Goal: Complete application form

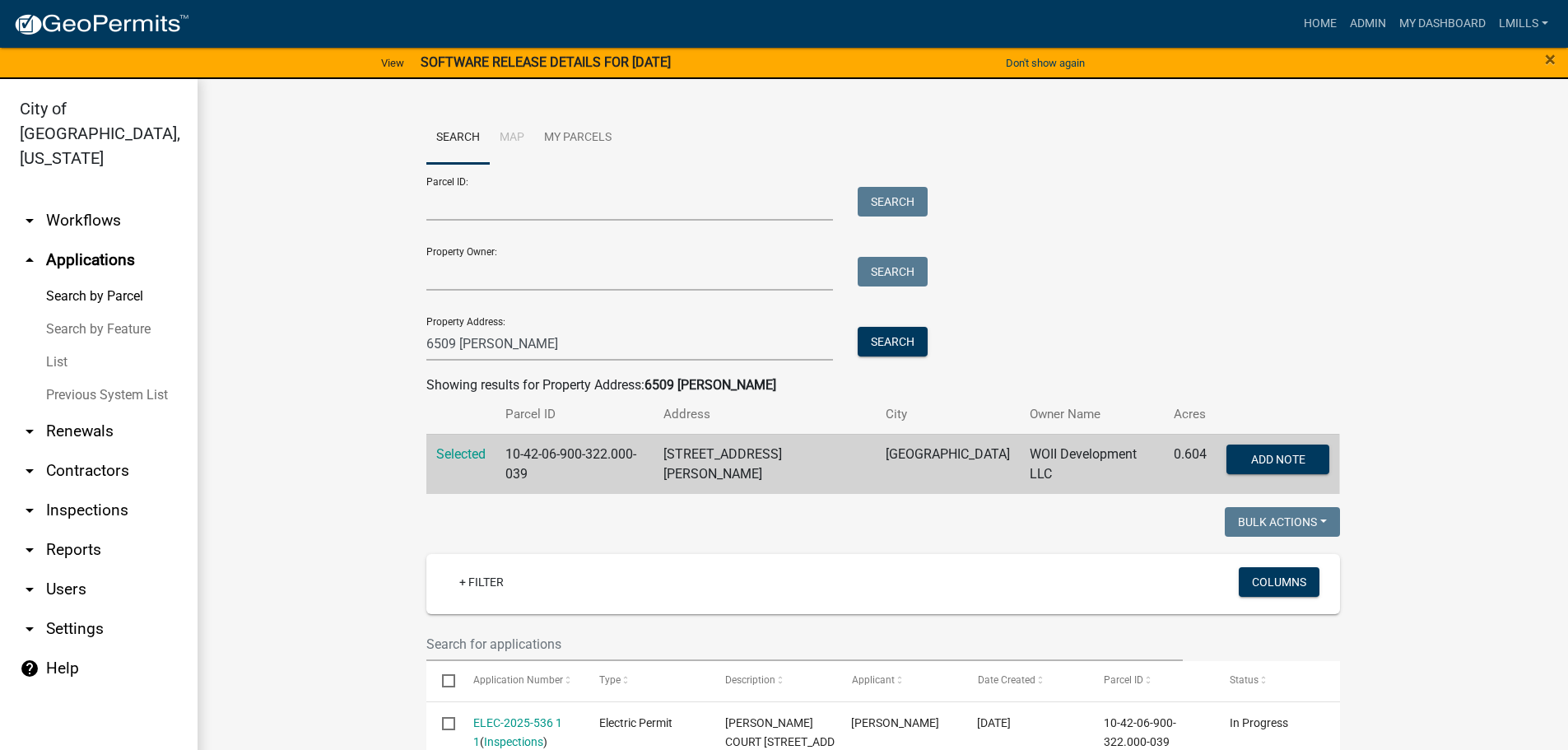
scroll to position [247, 0]
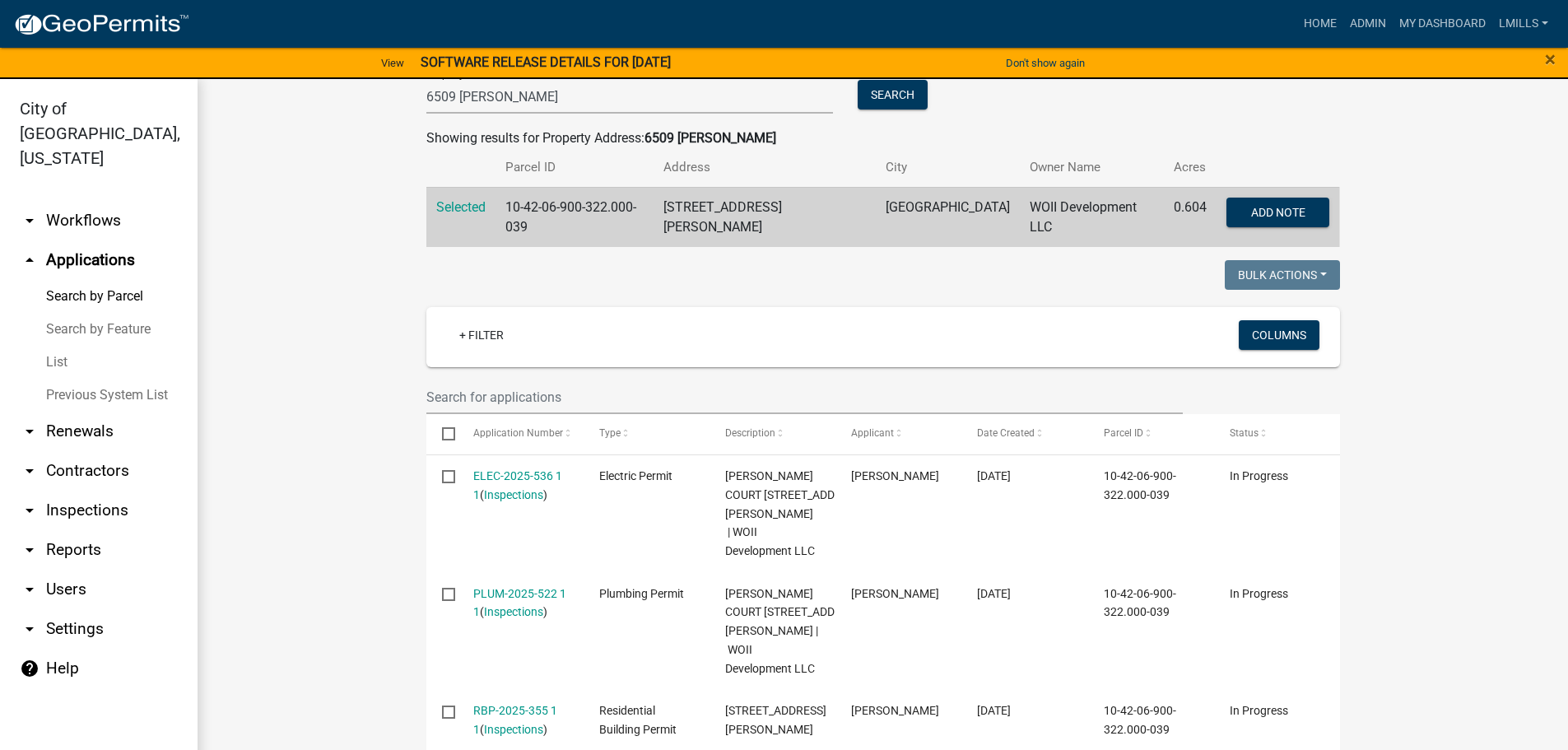
click at [68, 530] on link "arrow_drop_down Reports" at bounding box center [98, 550] width 197 height 40
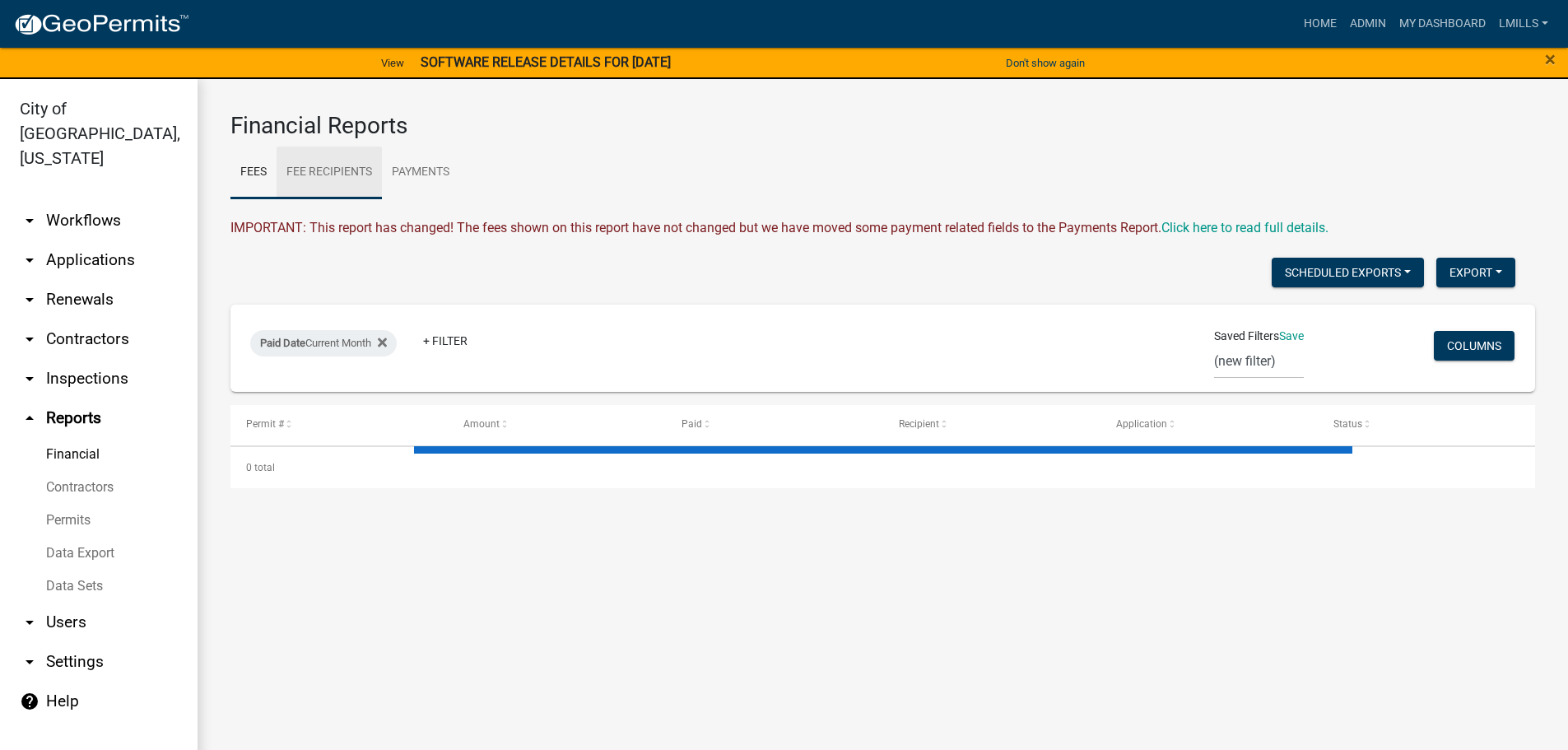
click at [346, 170] on link "Fee Recipients" at bounding box center [329, 173] width 106 height 52
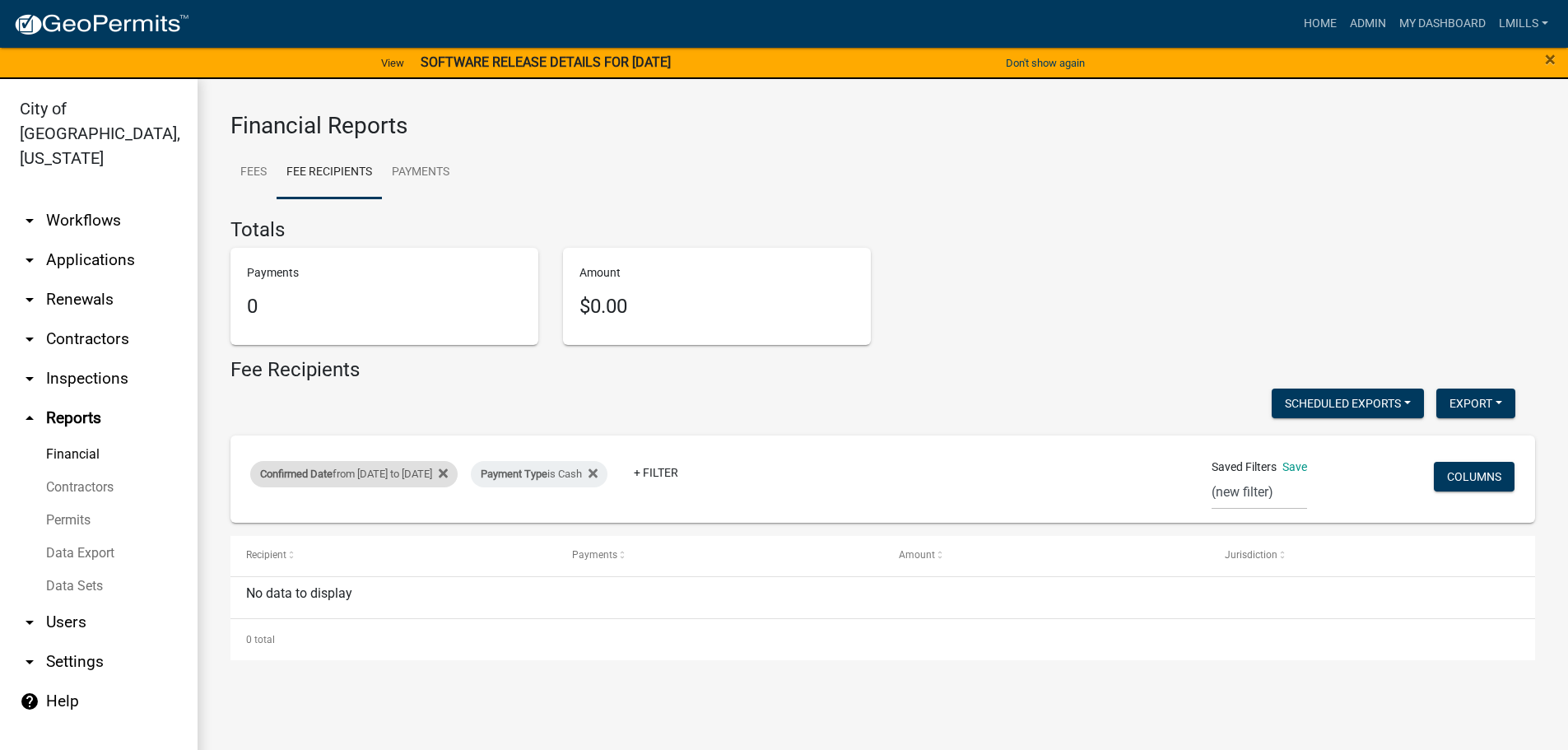
click at [457, 471] on div "Confirmed Date from [DATE] to [DATE]" at bounding box center [354, 474] width 208 height 26
select select "custom"
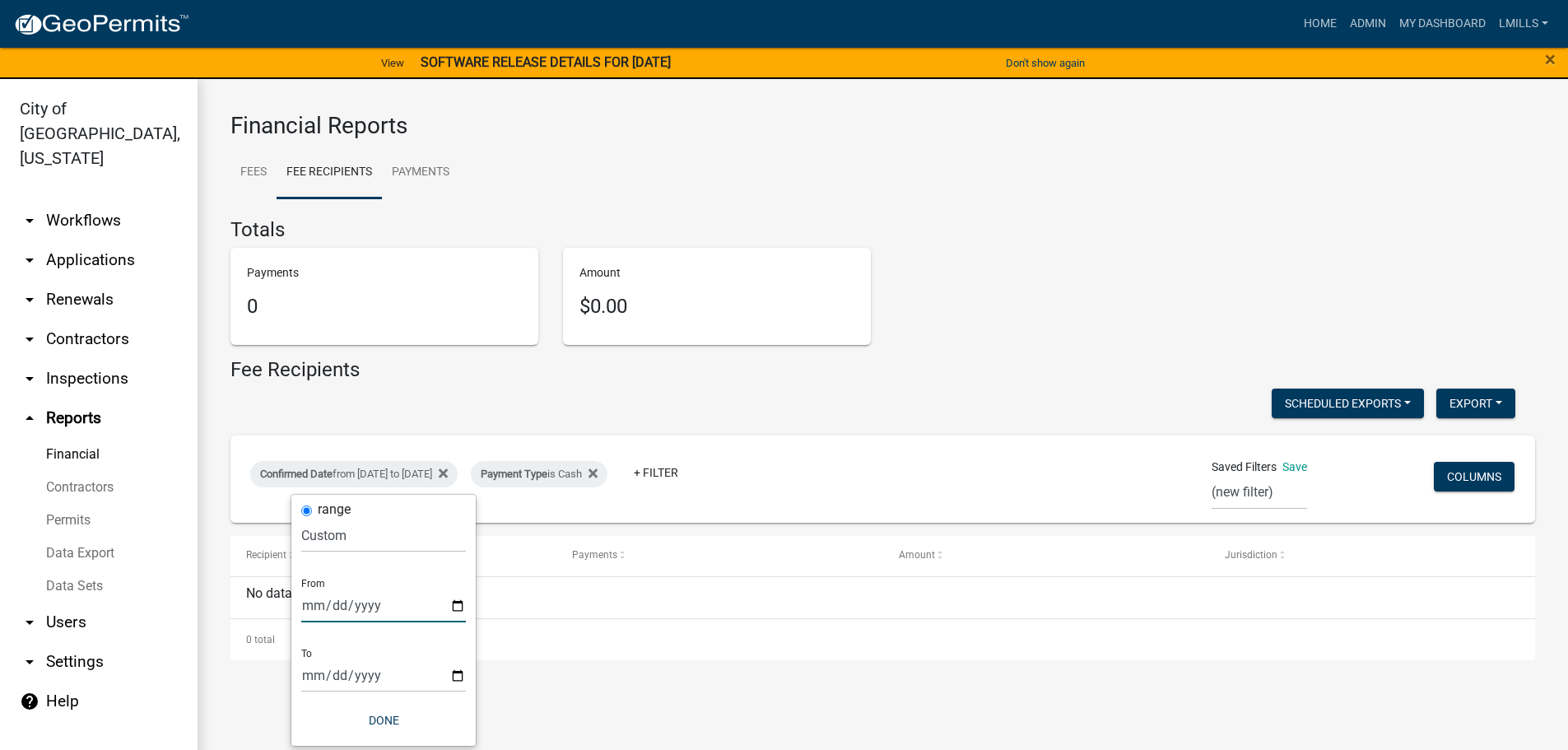
click at [461, 603] on input "[DATE]" at bounding box center [384, 605] width 165 height 34
type input "[DATE]"
click at [462, 674] on input "[DATE]" at bounding box center [384, 675] width 165 height 34
type input "[DATE]"
click at [384, 721] on button "Done" at bounding box center [384, 721] width 165 height 30
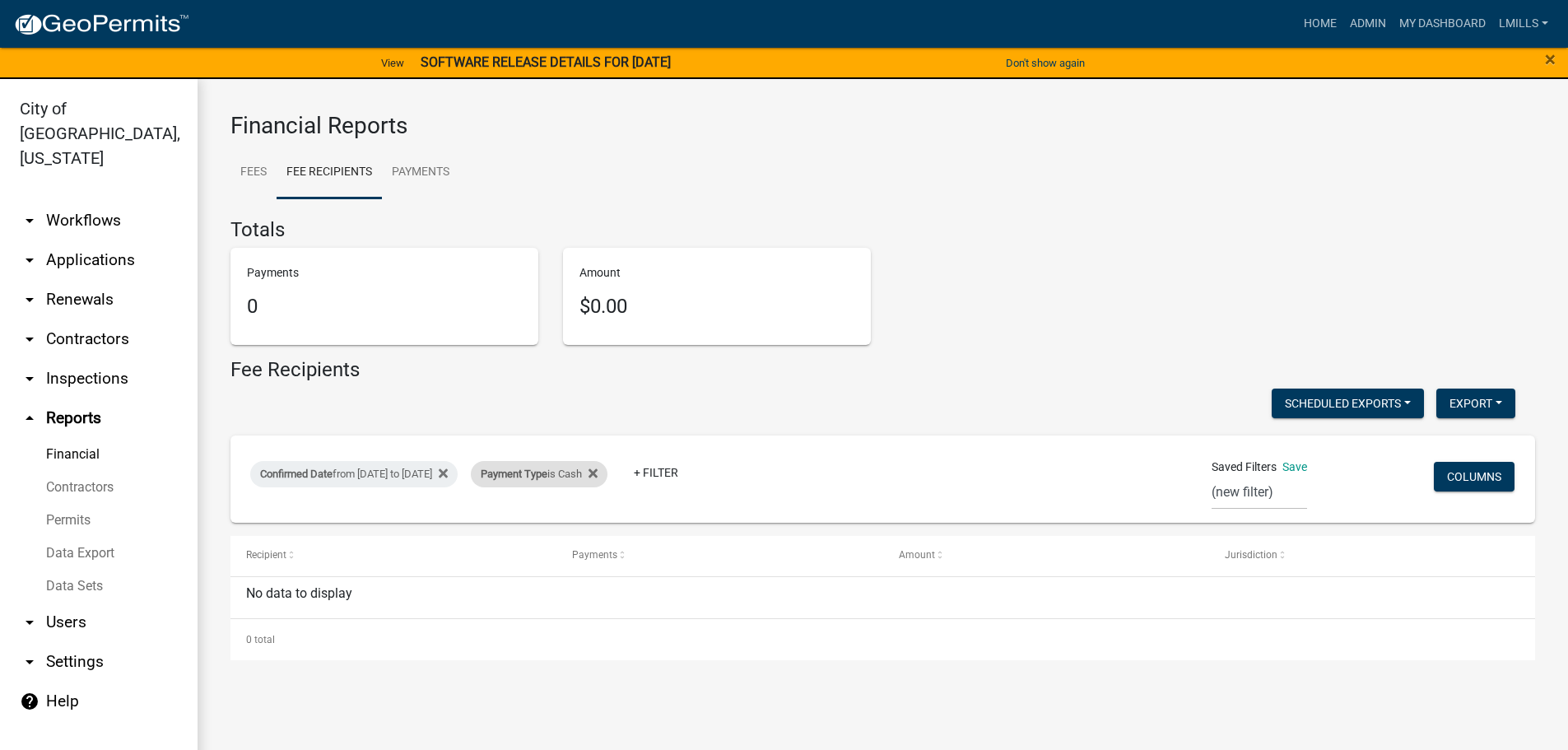
click at [608, 471] on div "Payment Type is Cash" at bounding box center [539, 474] width 137 height 26
click at [616, 538] on select "Select an option Online CreditCardPOS Check Cash" at bounding box center [600, 535] width 165 height 34
click at [517, 519] on select "Select an option Online CreditCardPOS Check Cash" at bounding box center [600, 535] width 165 height 34
click at [623, 536] on select "Select an option Online CreditCardPOS Check Cash" at bounding box center [600, 535] width 165 height 34
click at [517, 519] on select "Select an option Online CreditCardPOS Check Cash" at bounding box center [600, 535] width 165 height 34
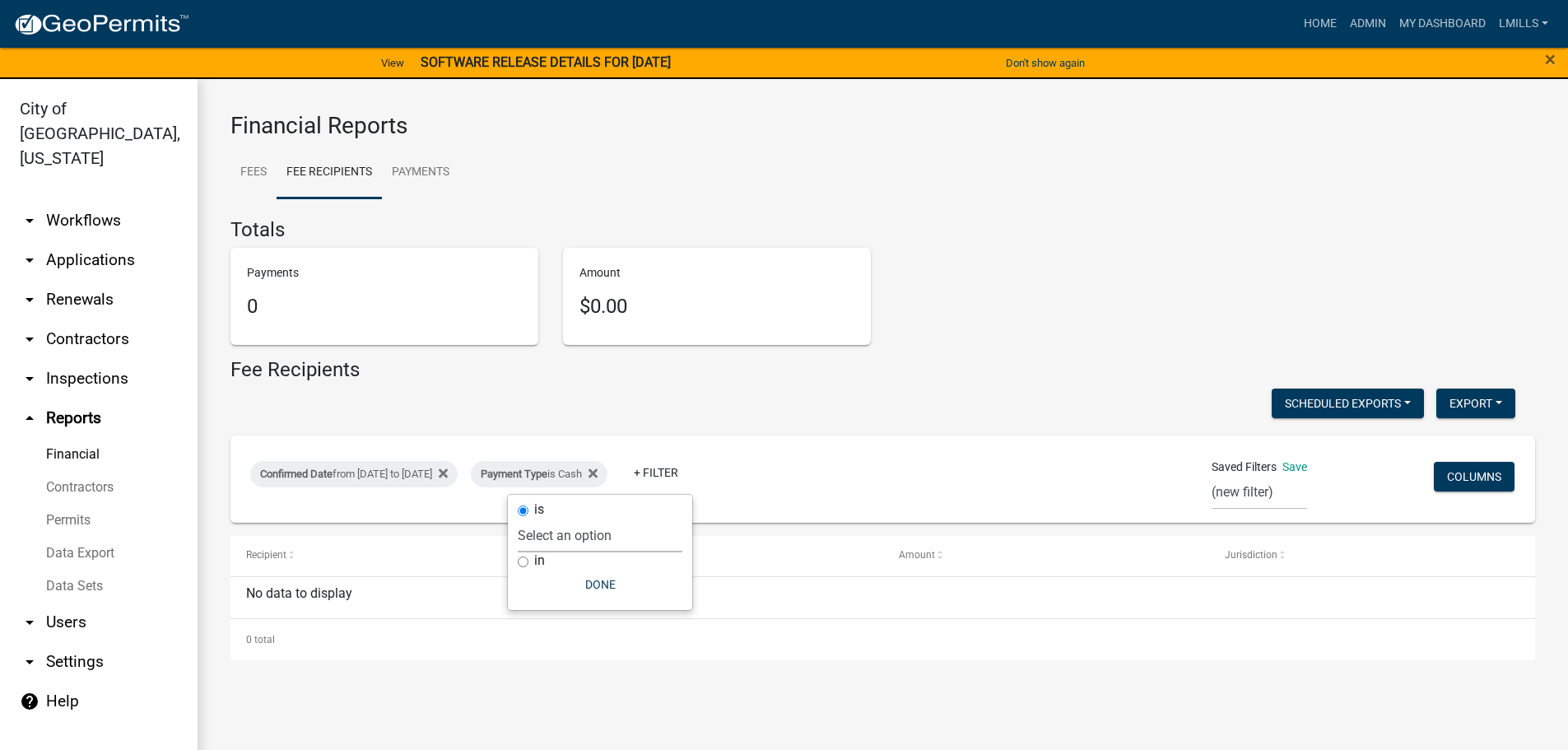
click at [628, 536] on select "Select an option Online CreditCardPOS Check Cash" at bounding box center [600, 535] width 165 height 34
select select "Check"
click at [520, 519] on select "Select an option Online CreditCardPOS Check Cash" at bounding box center [600, 535] width 165 height 34
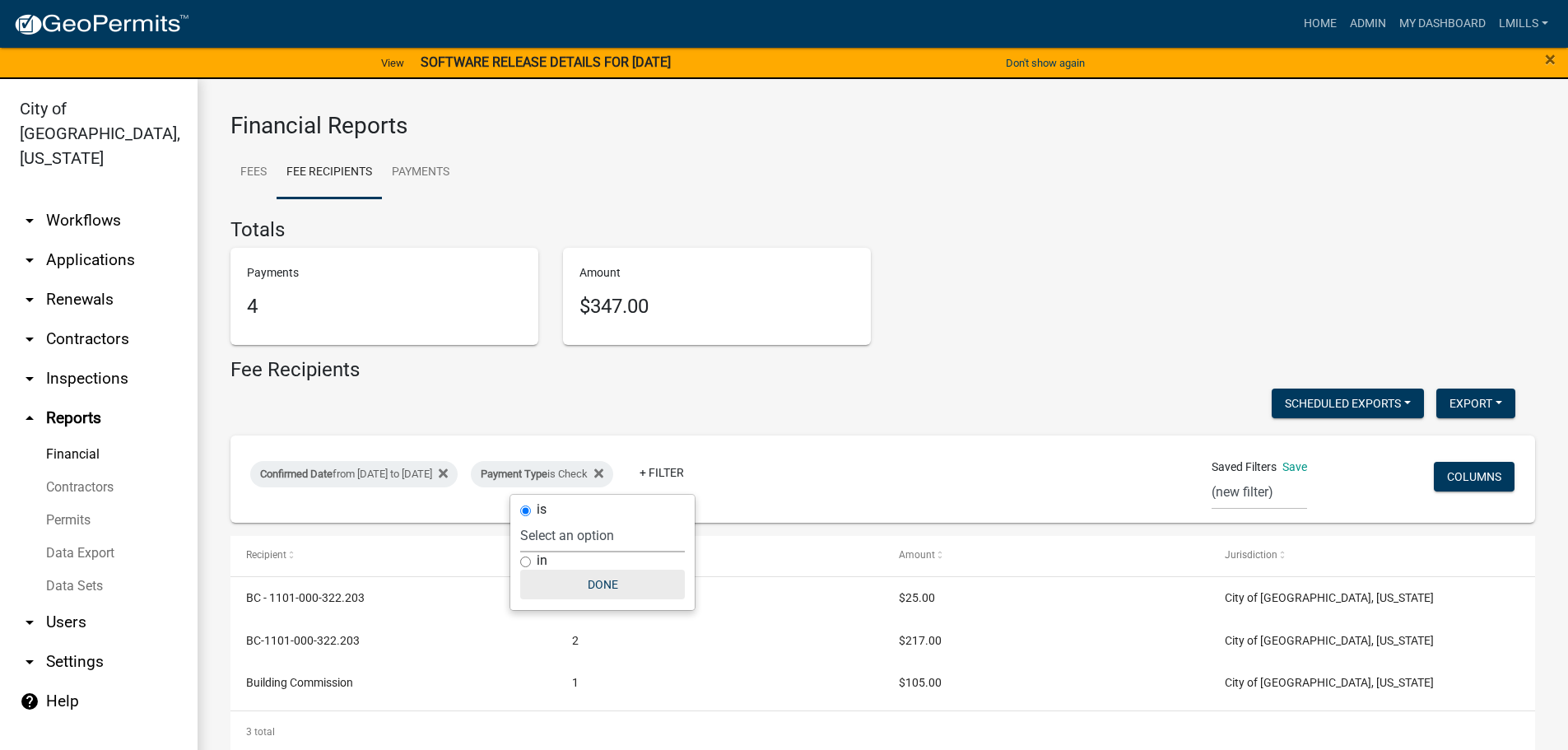
click at [608, 588] on button "Done" at bounding box center [603, 585] width 165 height 30
click at [607, 473] on div "Payment Type is Check" at bounding box center [542, 474] width 143 height 26
click at [617, 540] on select "Select an option Online CreditCardPOS Check Cash" at bounding box center [603, 535] width 165 height 34
select select "Online"
click at [520, 519] on select "Select an option Online CreditCardPOS Check Cash" at bounding box center [603, 535] width 165 height 34
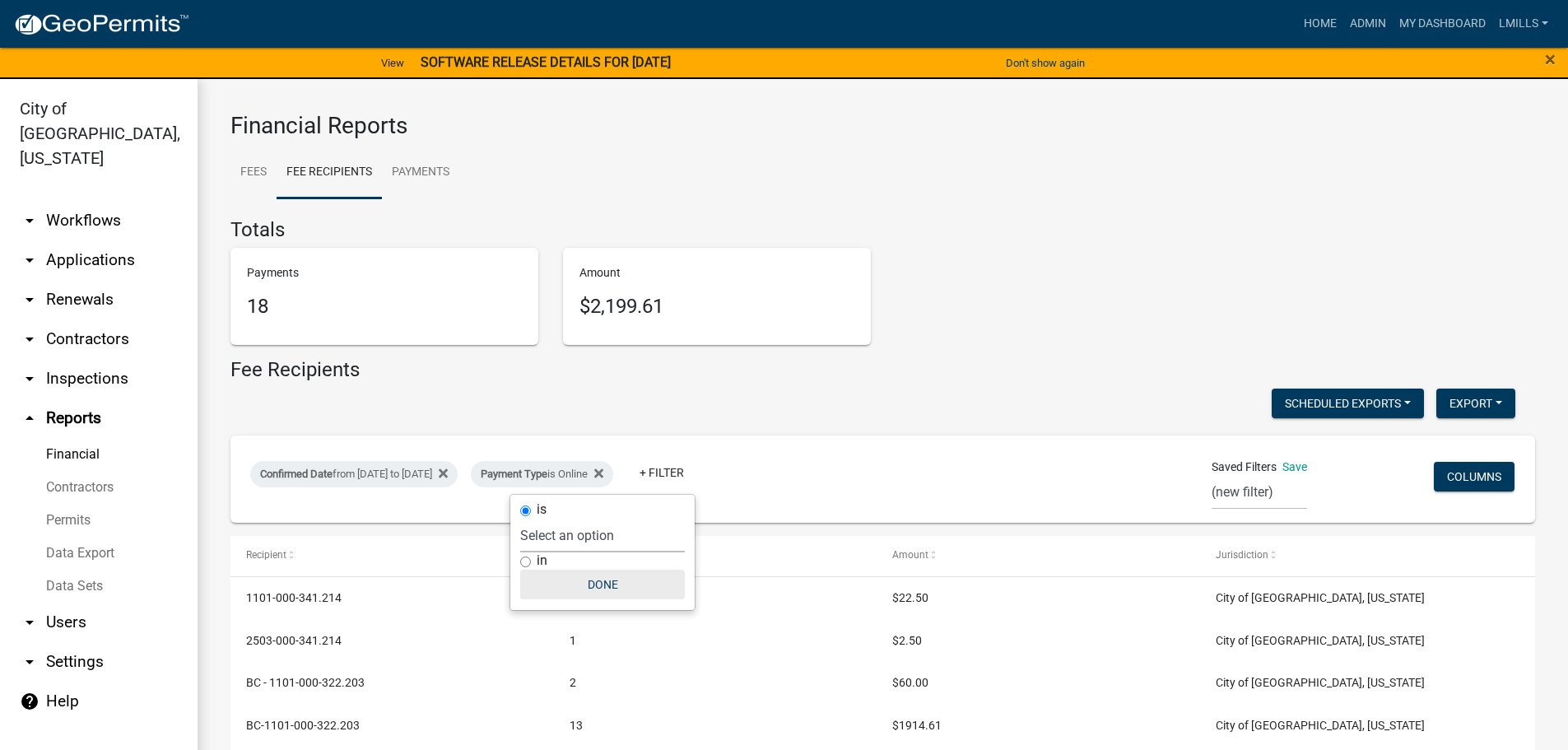
click at [609, 589] on button "Done" at bounding box center [603, 585] width 165 height 30
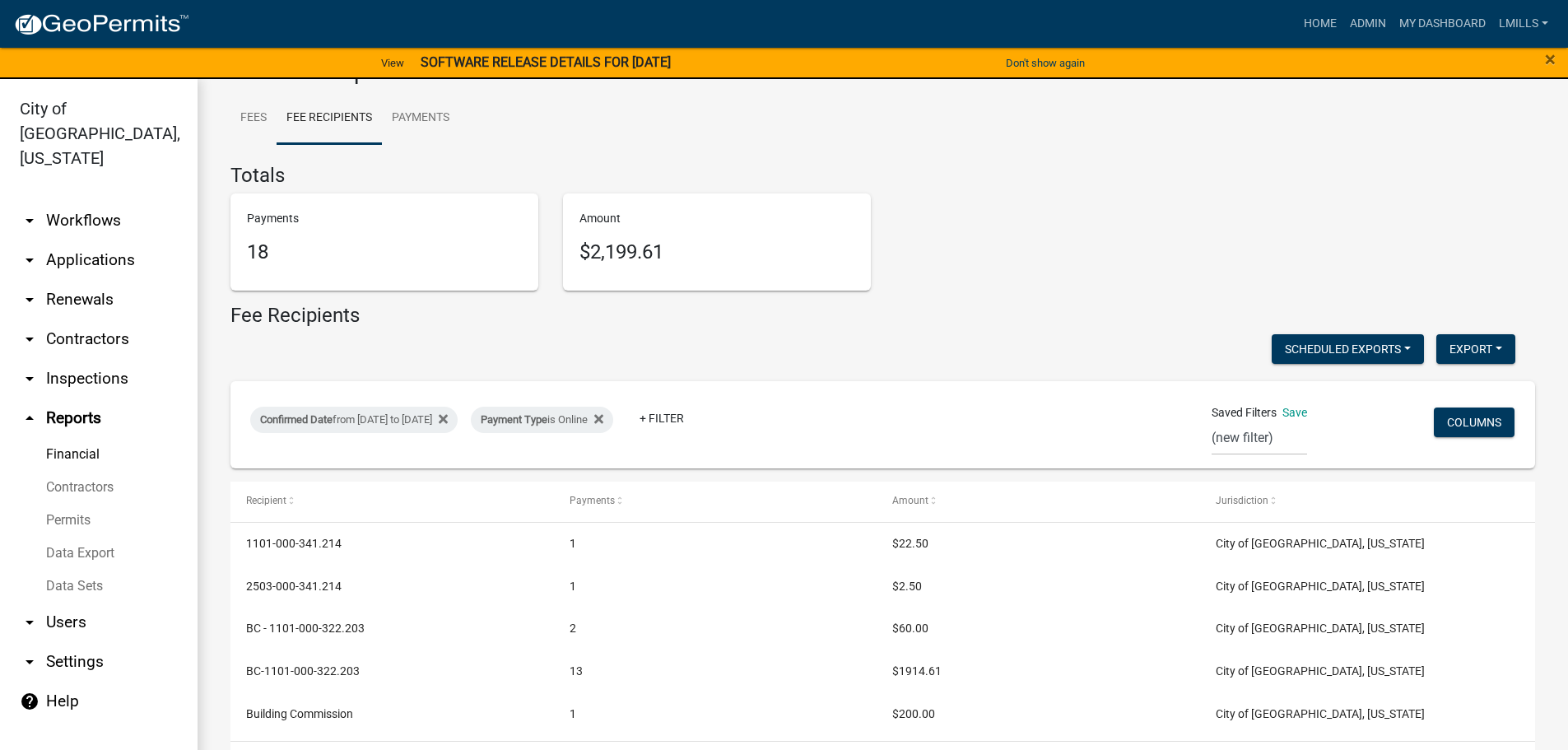
scroll to position [100, 0]
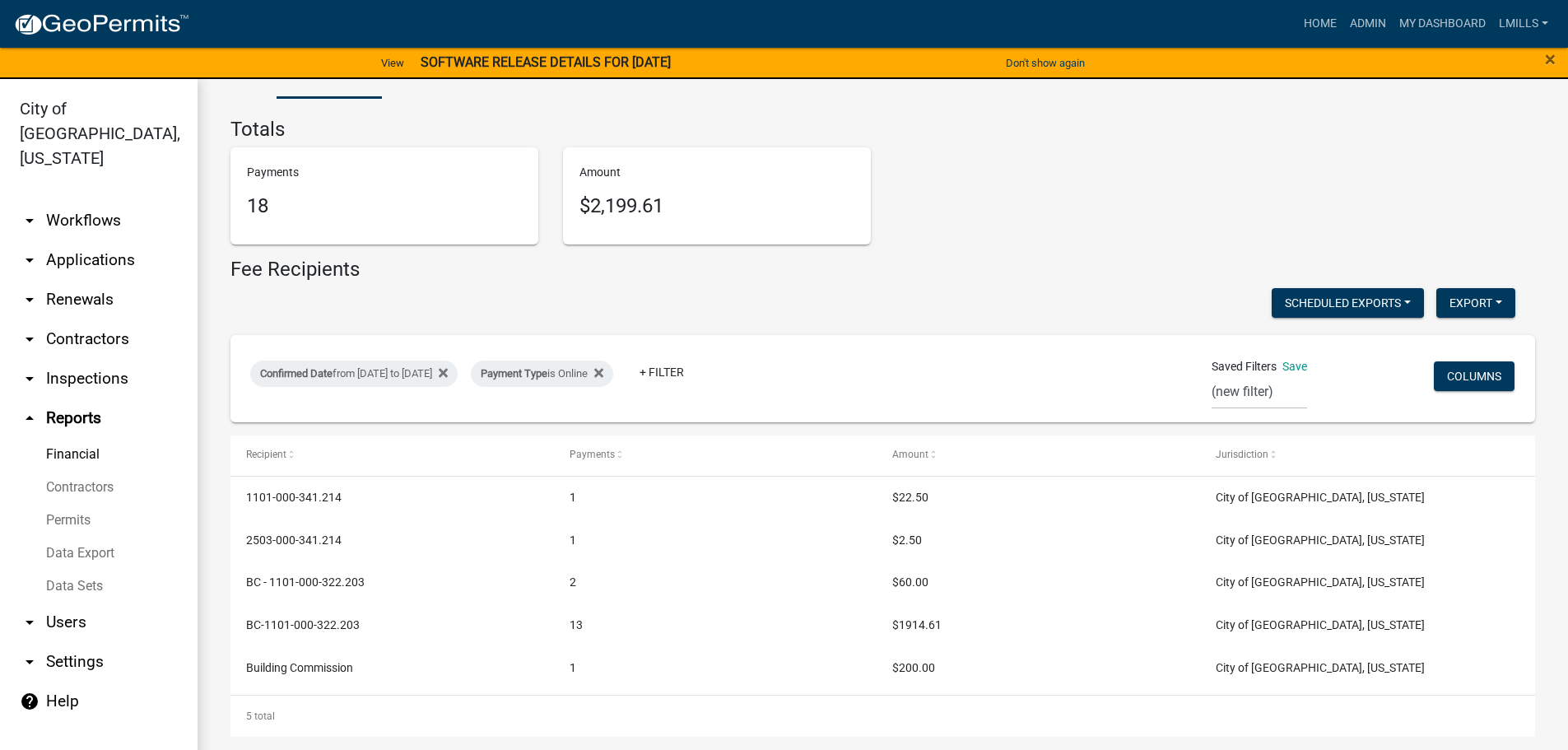
click at [89, 241] on link "arrow_drop_down Applications" at bounding box center [98, 260] width 197 height 40
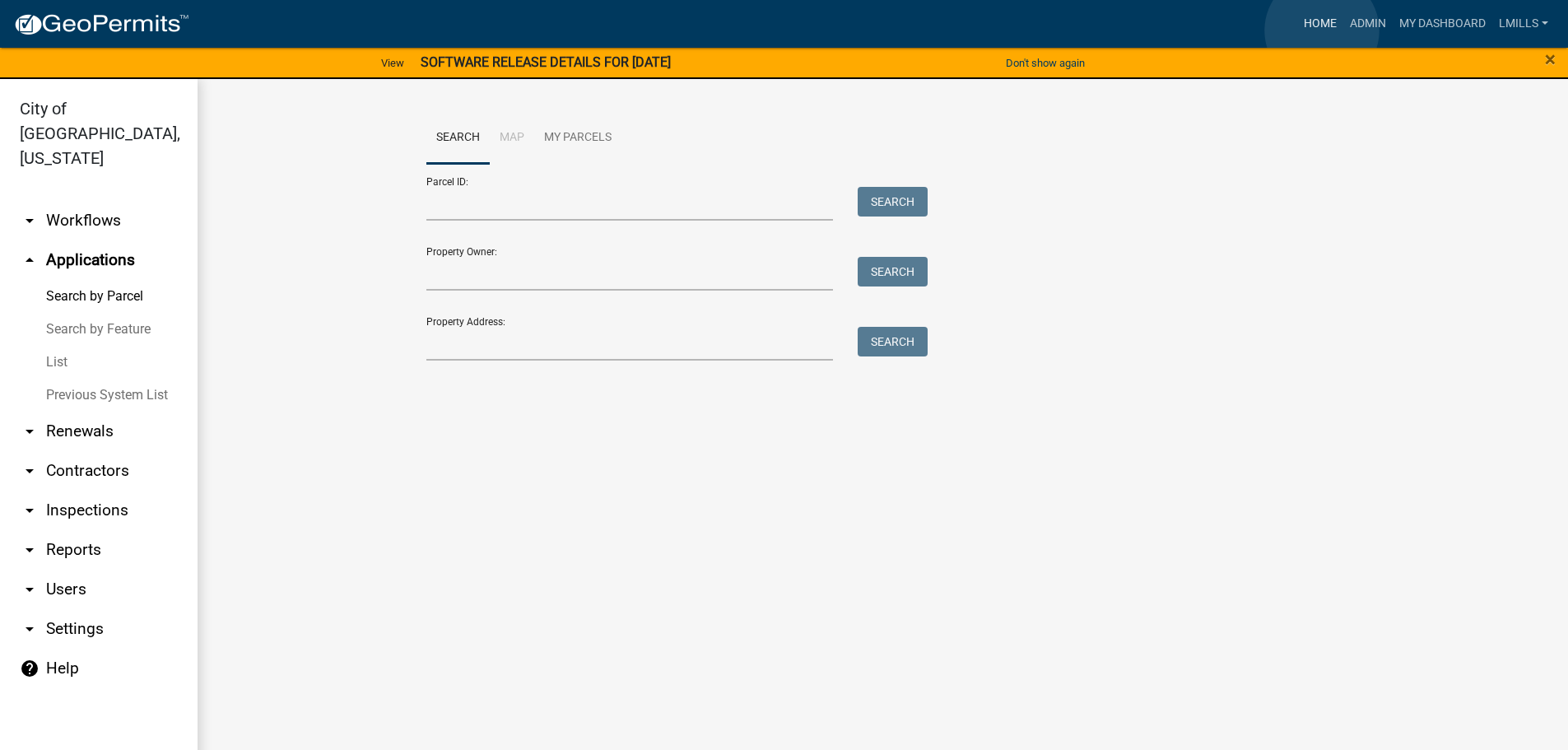
click at [1322, 30] on link "Home" at bounding box center [1319, 23] width 46 height 31
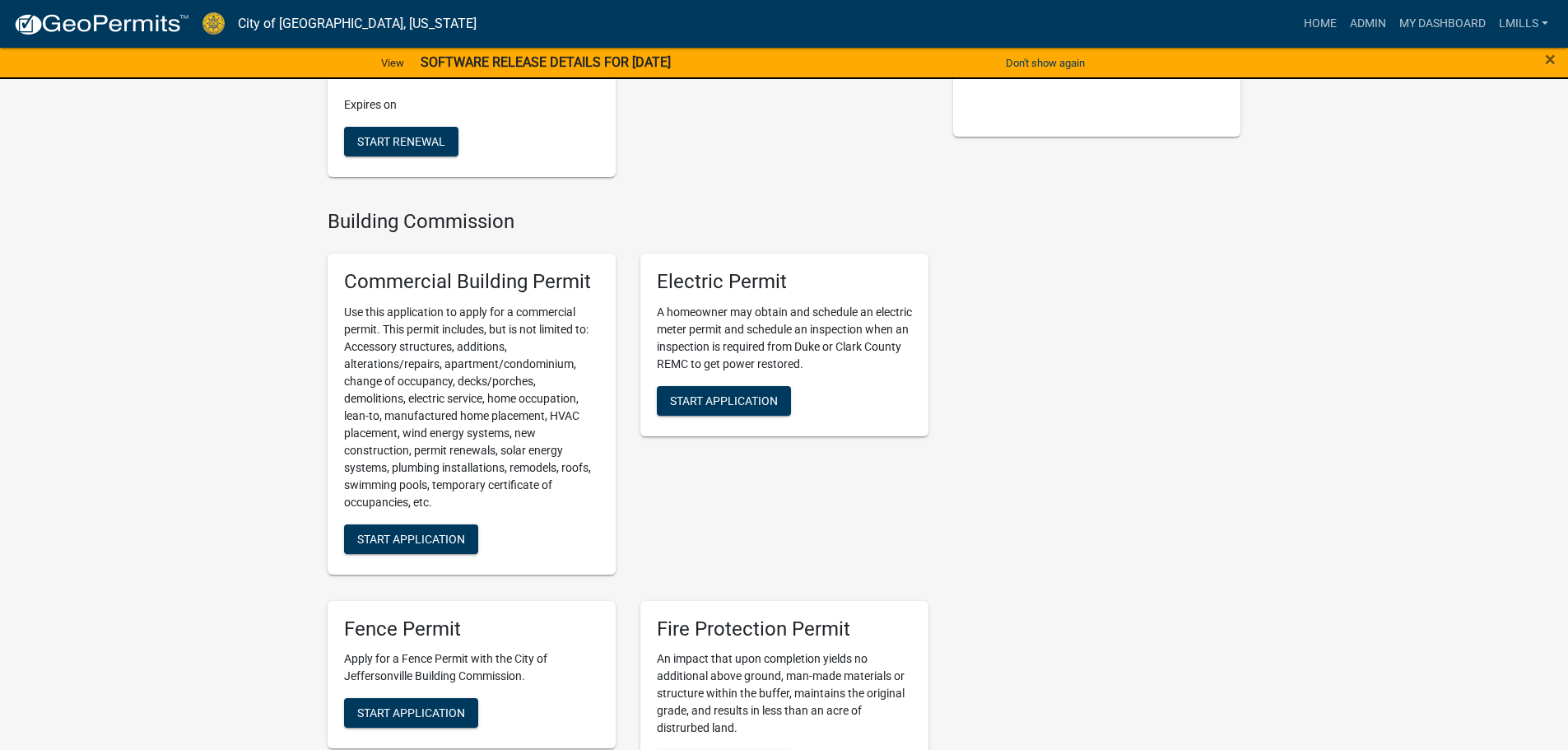
scroll to position [329, 0]
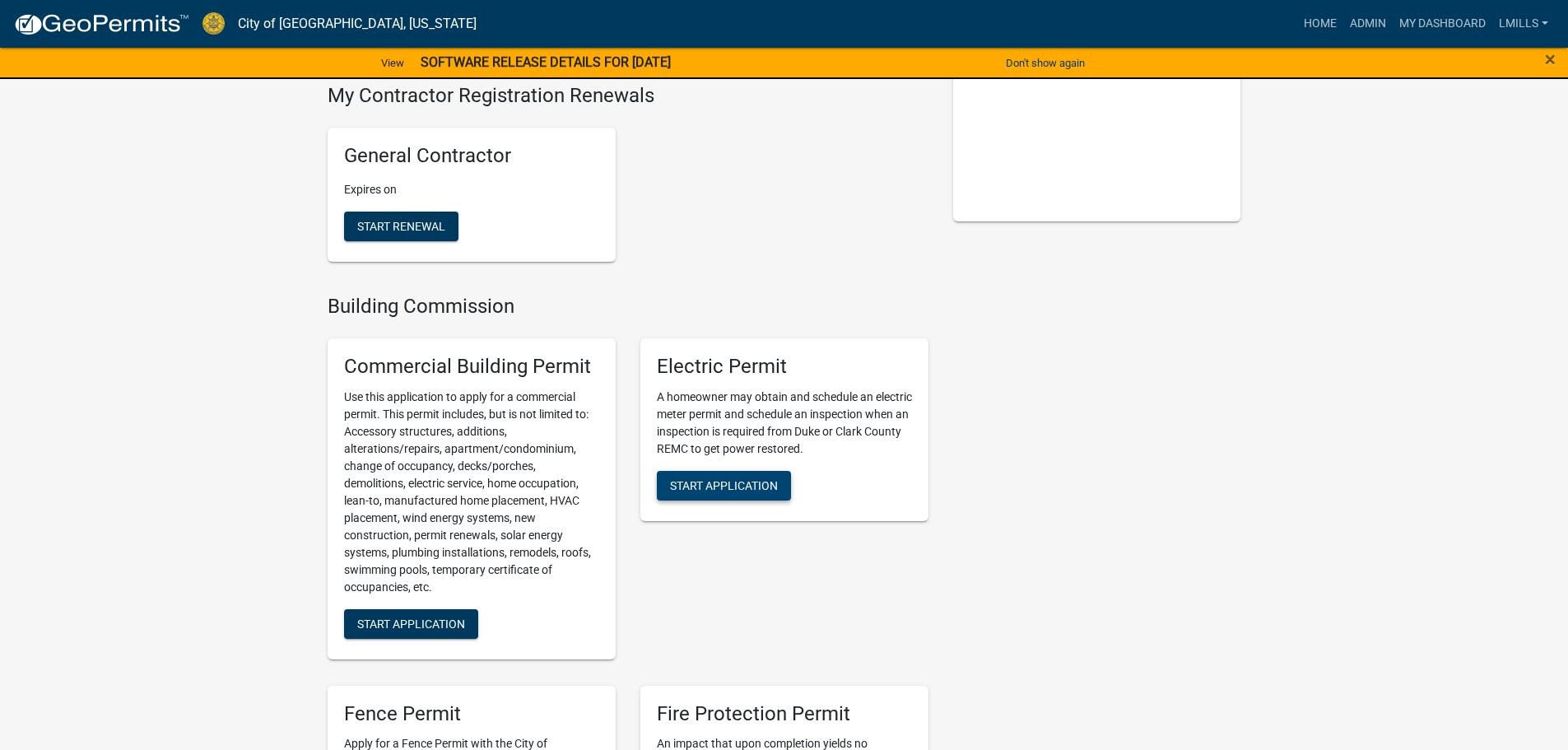
click at [722, 492] on span "Start Application" at bounding box center [723, 486] width 108 height 14
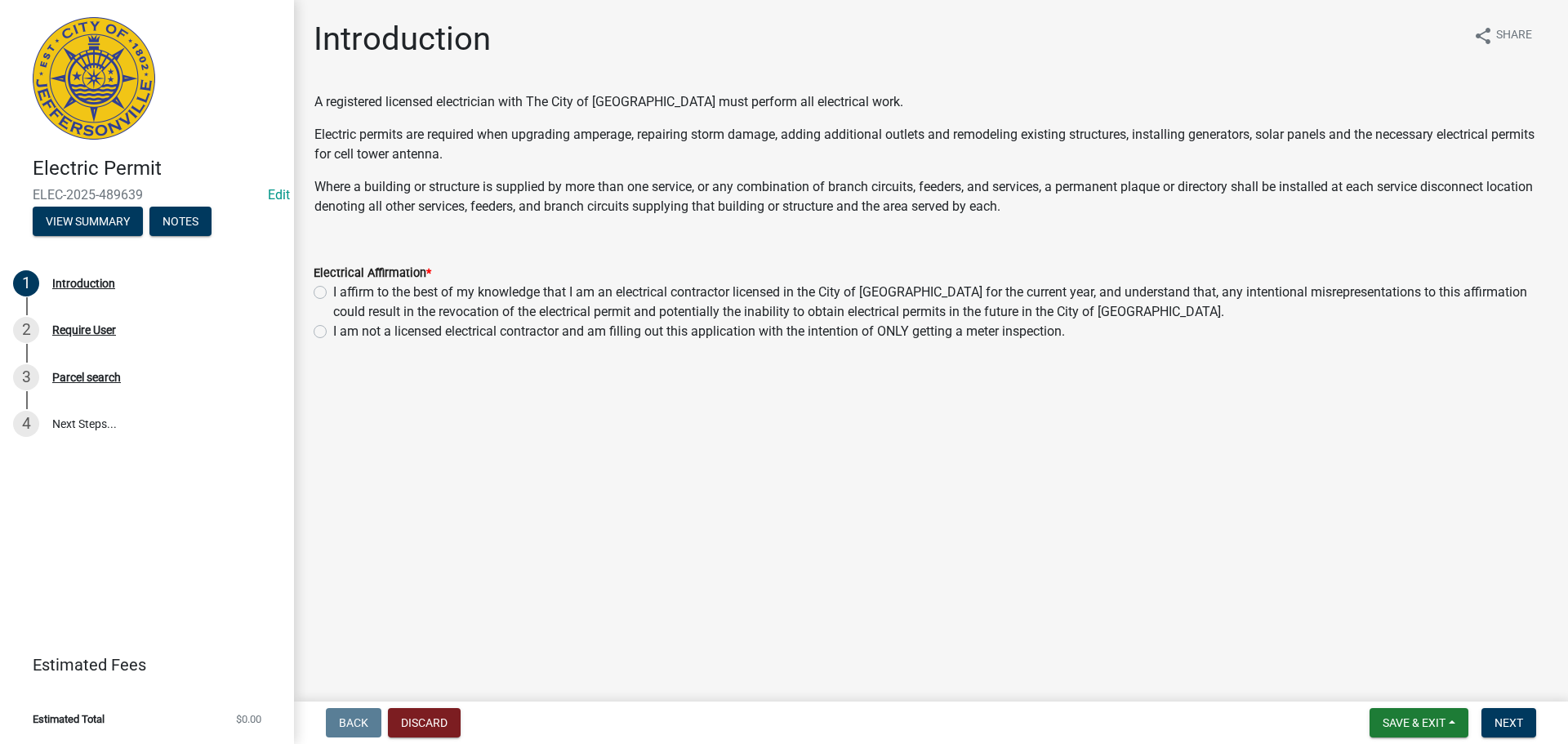
click at [328, 290] on div "I affirm to the best of my knowledge that I am an electrical contractor license…" at bounding box center [931, 302] width 1235 height 40
click at [321, 299] on div "I affirm to the best of my knowledge that I am an electrical contractor license…" at bounding box center [931, 302] width 1235 height 40
click at [333, 290] on label "I affirm to the best of my knowledge that I am an electrical contractor license…" at bounding box center [941, 302] width 1215 height 40
click at [333, 290] on input "I affirm to the best of my knowledge that I am an electrical contractor license…" at bounding box center [338, 287] width 11 height 11
radio input "true"
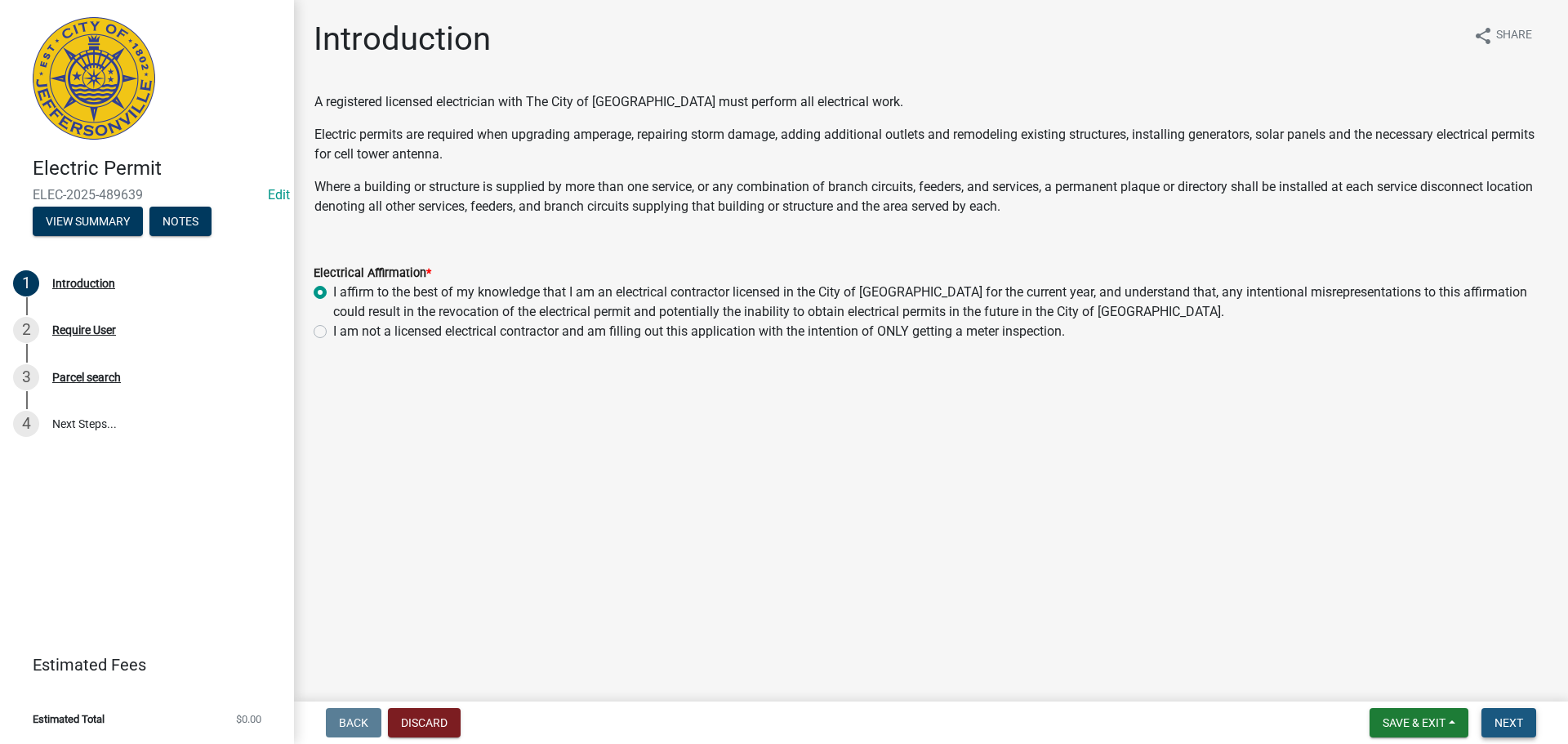
click at [1502, 717] on span "Next" at bounding box center [1509, 724] width 29 height 13
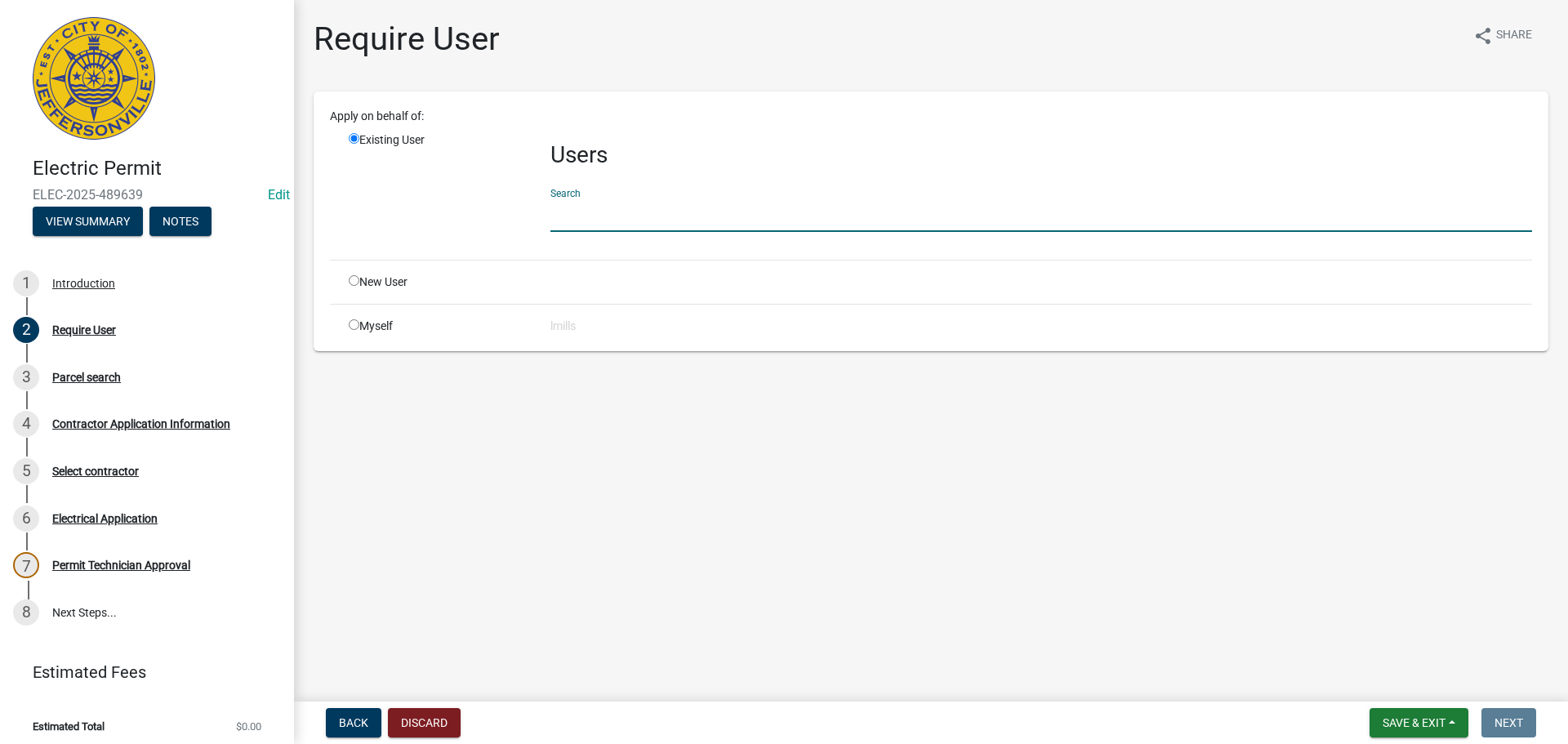
click at [615, 212] on input "text" at bounding box center [1040, 215] width 981 height 34
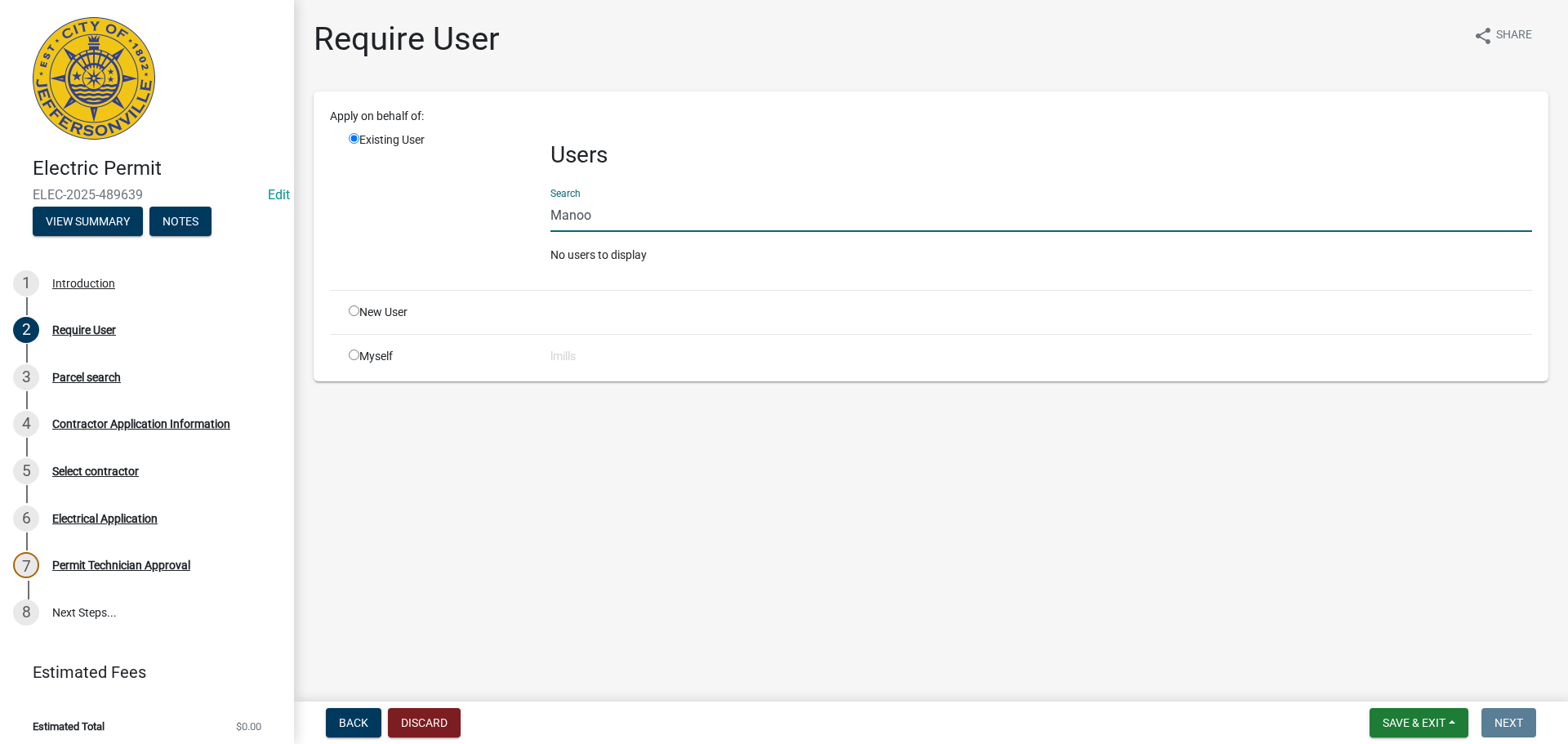
type input "Manoo"
click at [429, 727] on button "Discard" at bounding box center [424, 723] width 72 height 30
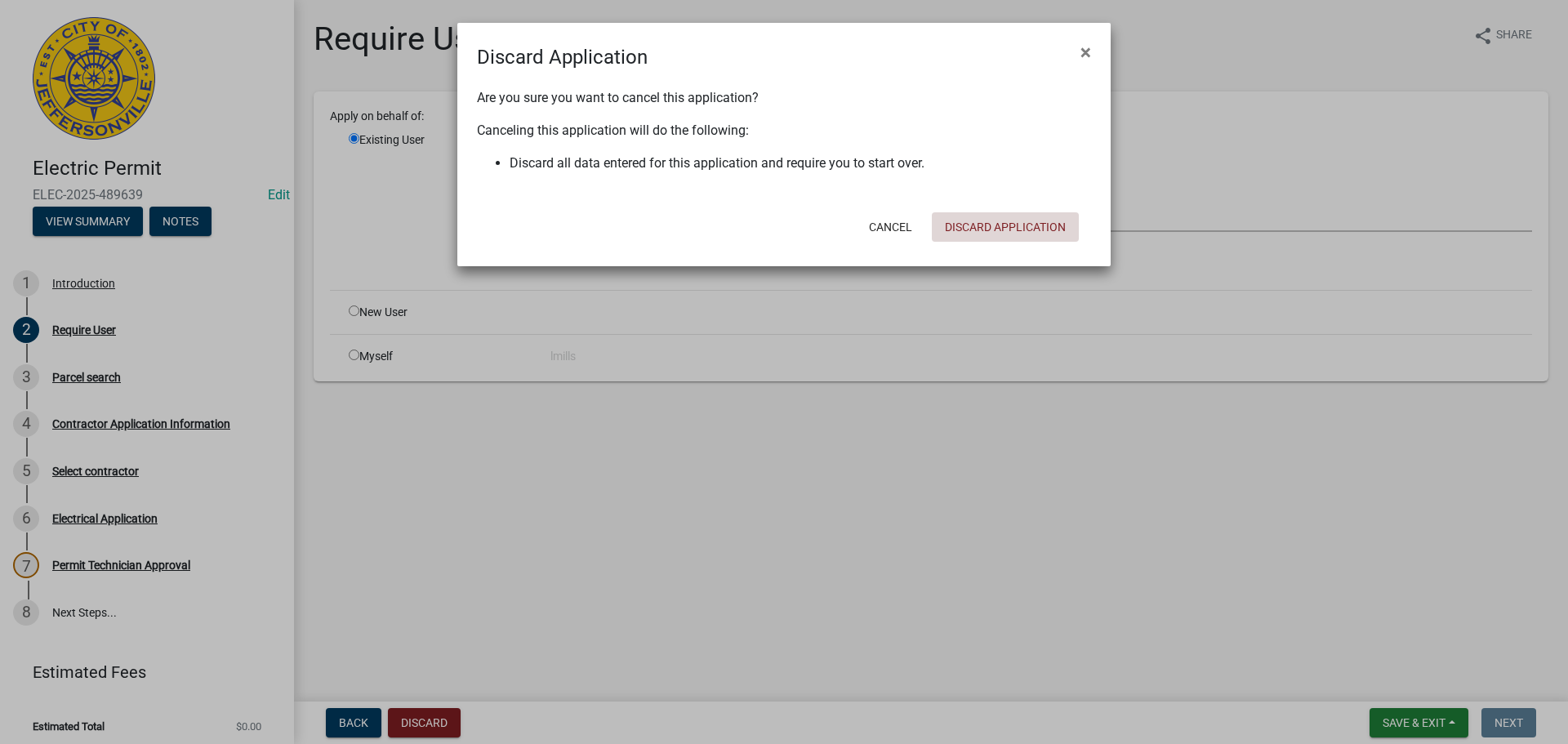
click at [993, 234] on button "Discard Application" at bounding box center [1005, 226] width 147 height 30
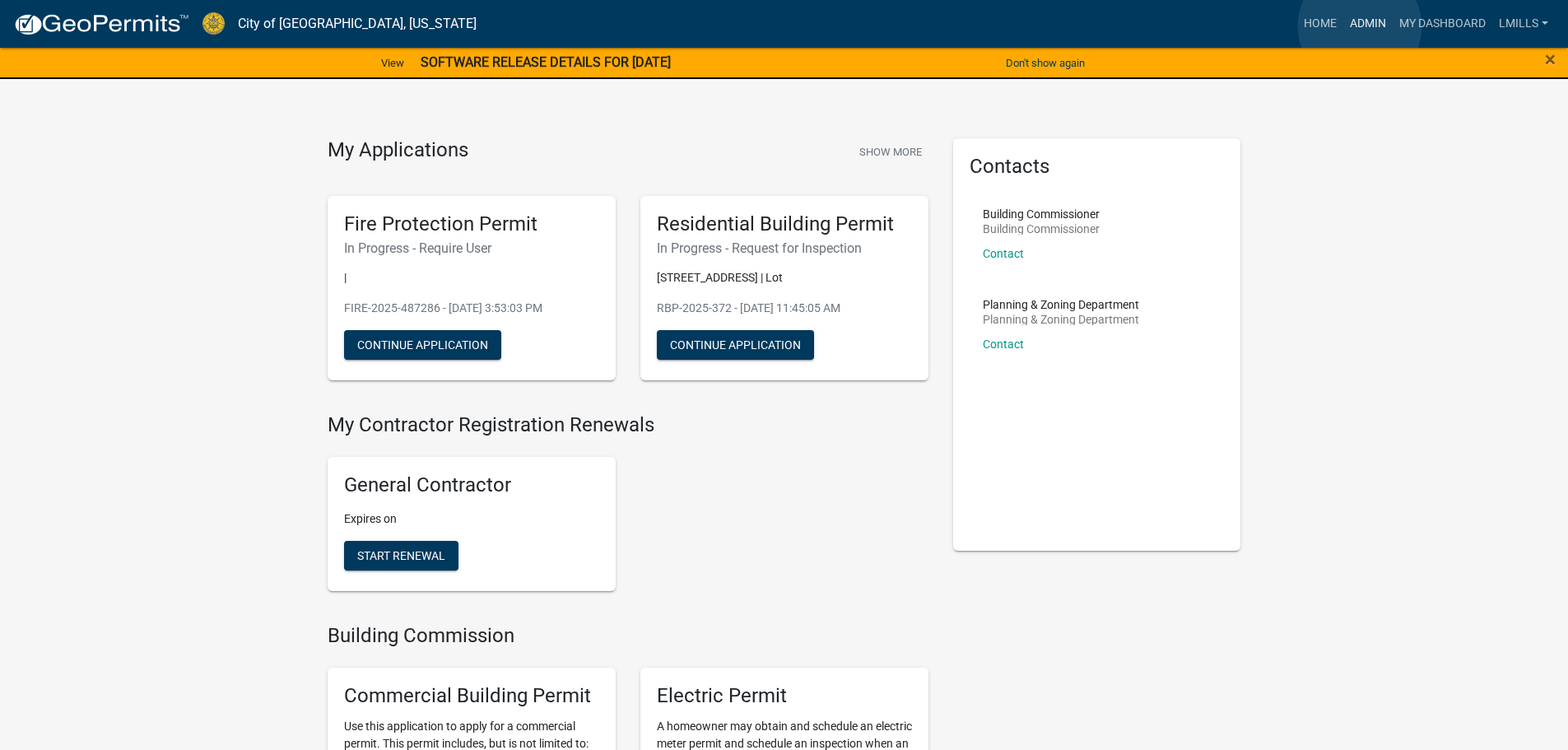
click at [1360, 26] on link "Admin" at bounding box center [1368, 23] width 50 height 31
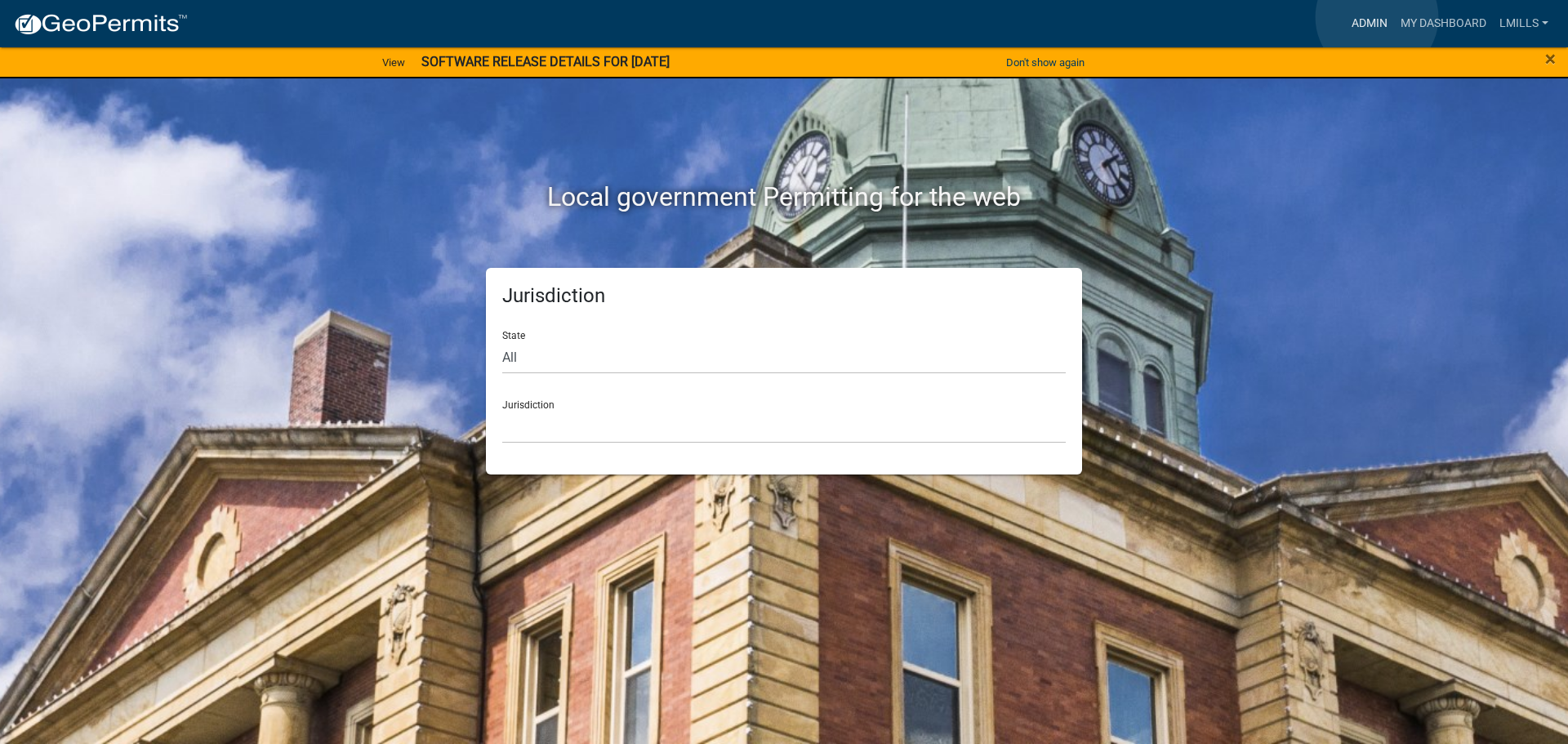
click at [1376, 17] on link "Admin" at bounding box center [1369, 23] width 49 height 31
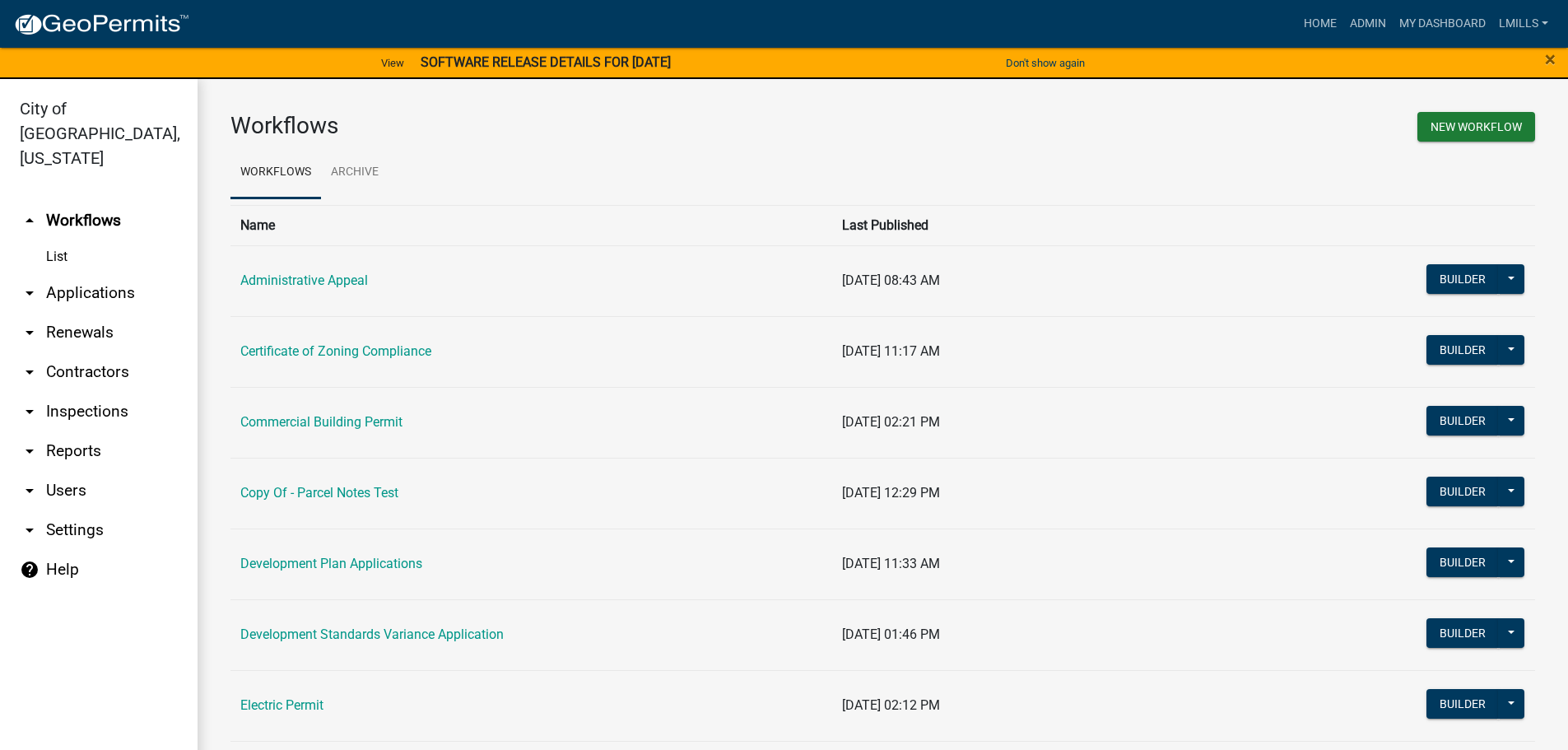
click at [79, 353] on link "arrow_drop_down Contractors" at bounding box center [98, 372] width 197 height 40
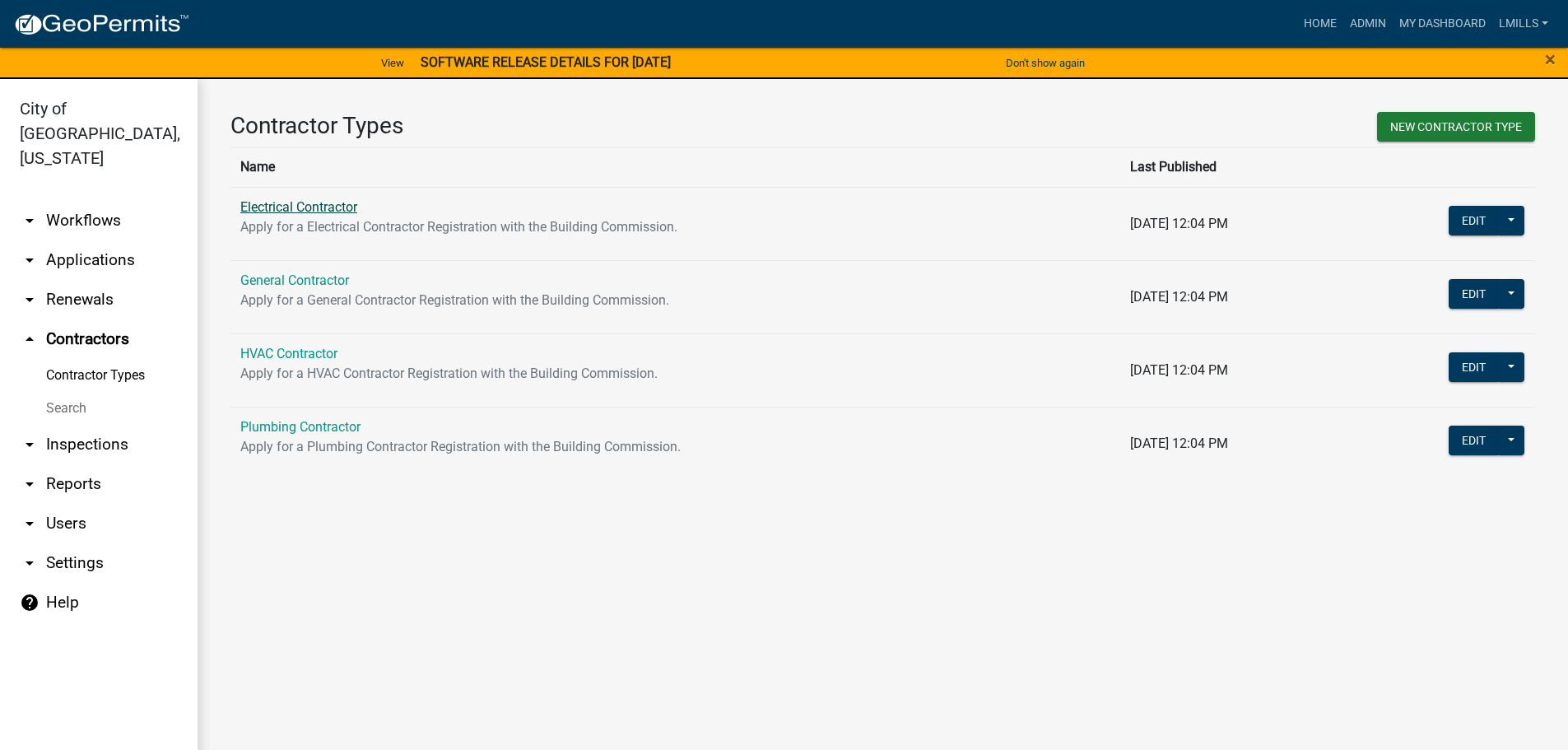
click at [295, 211] on link "Electrical Contractor" at bounding box center [299, 207] width 117 height 16
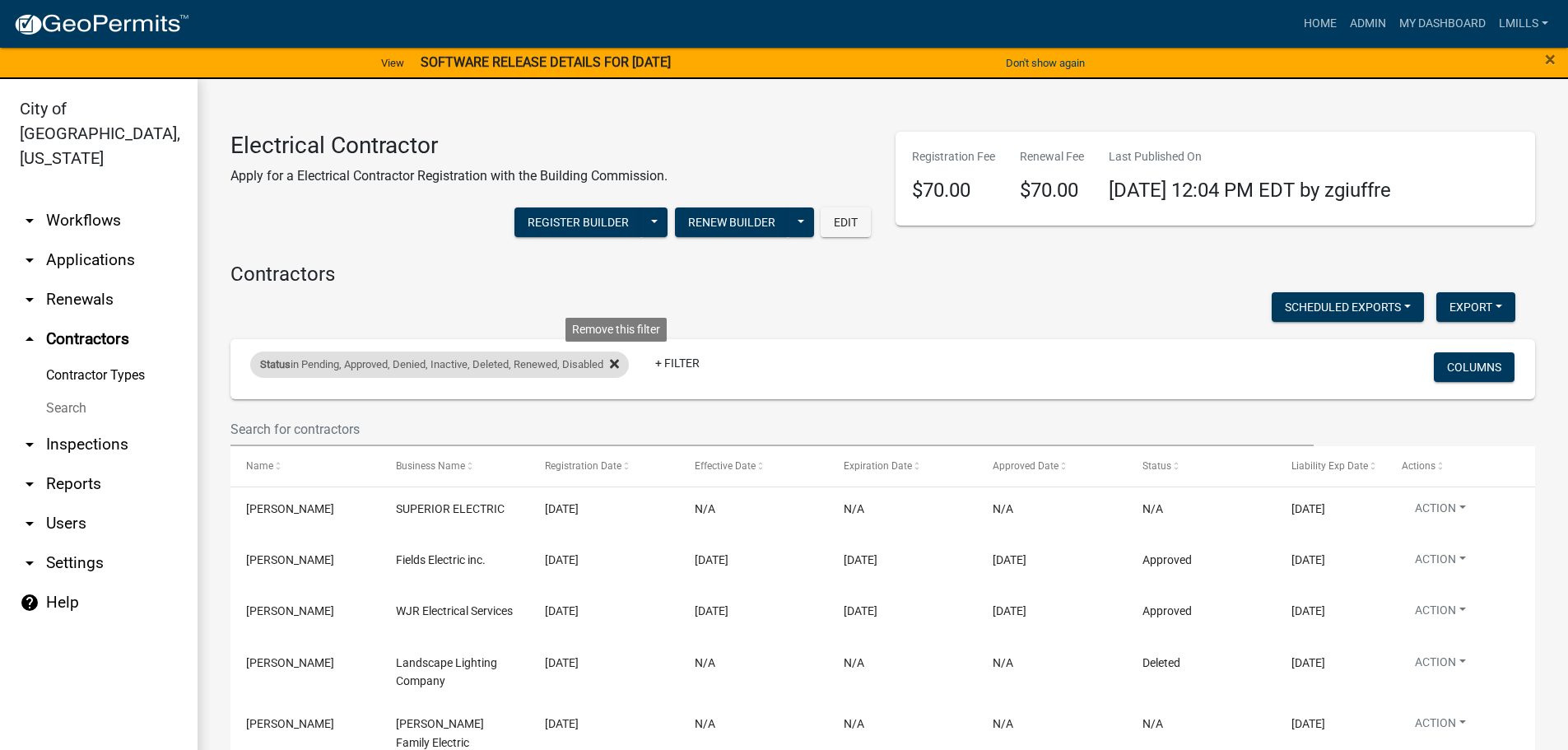
click at [618, 360] on icon at bounding box center [614, 364] width 9 height 14
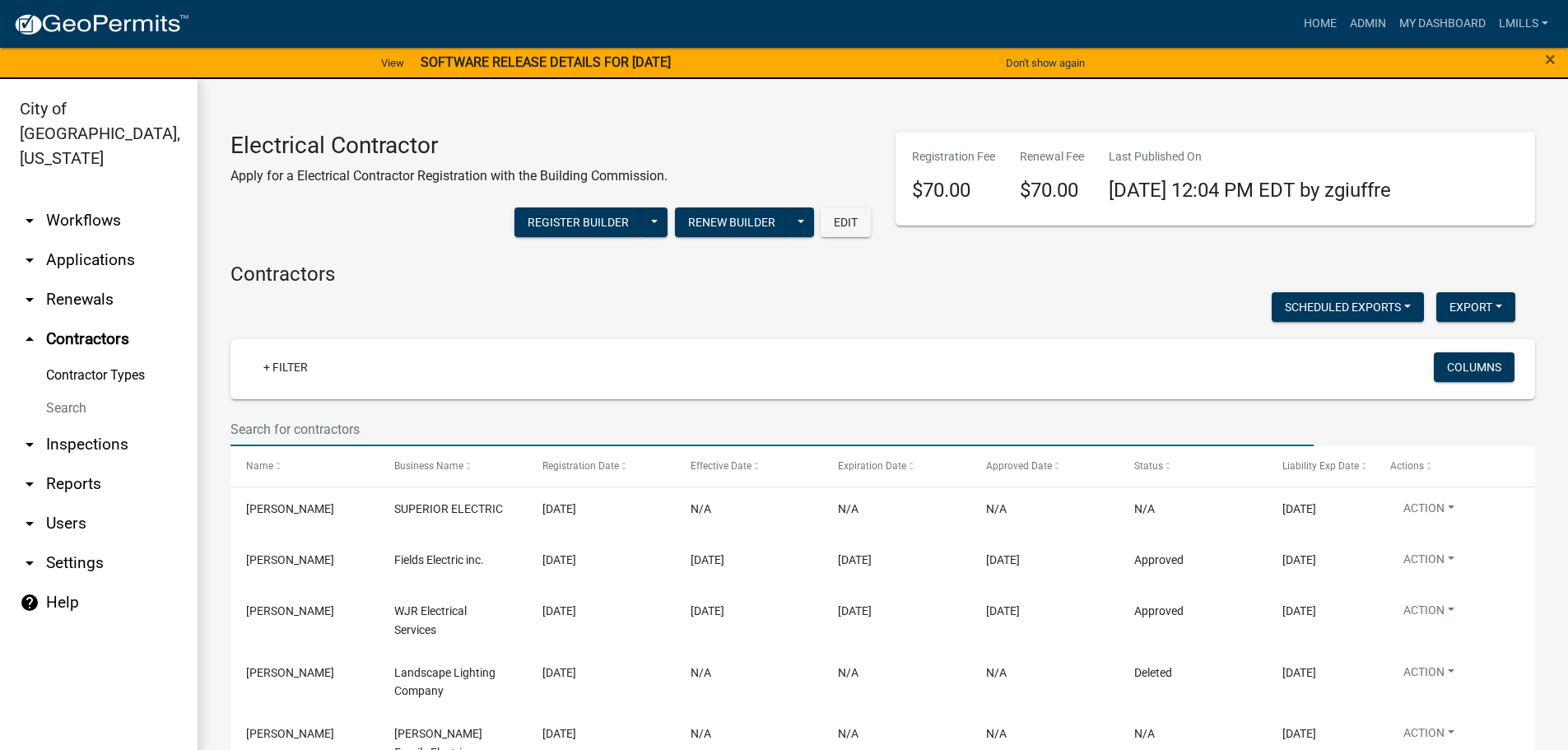
click at [384, 417] on input "text" at bounding box center [772, 429] width 1084 height 34
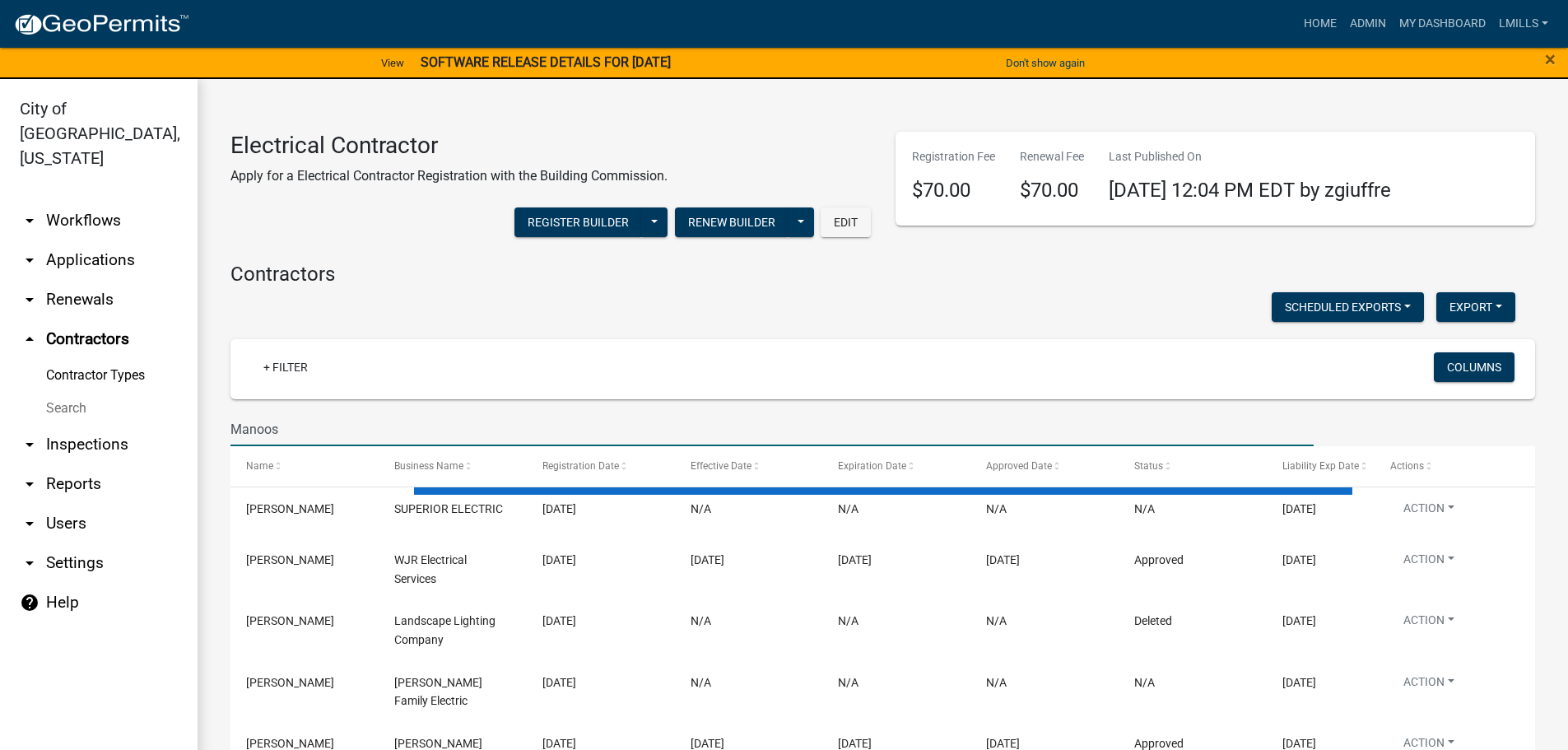
type input "Manoosh"
